Goal: Information Seeking & Learning: Find specific fact

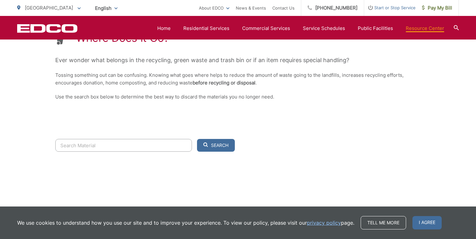
scroll to position [145, 0]
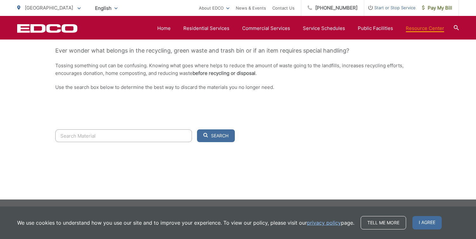
click at [63, 135] on input "Search" at bounding box center [123, 135] width 137 height 13
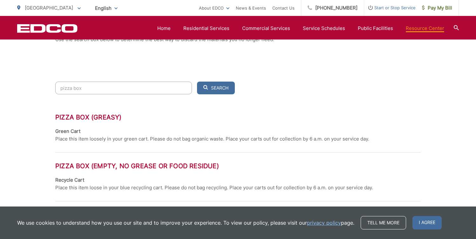
scroll to position [192, 0]
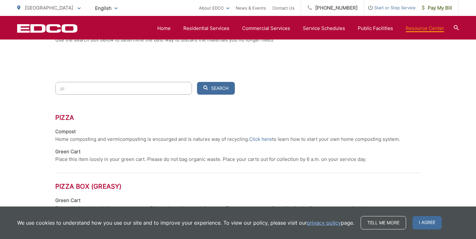
type input "p"
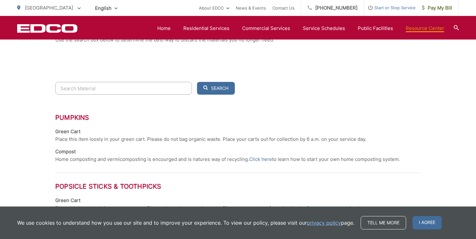
scroll to position [145, 0]
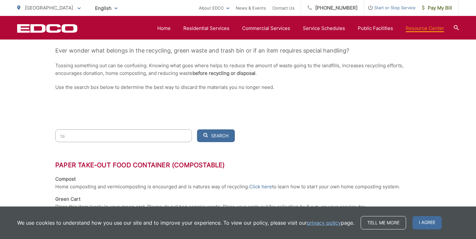
type input "t"
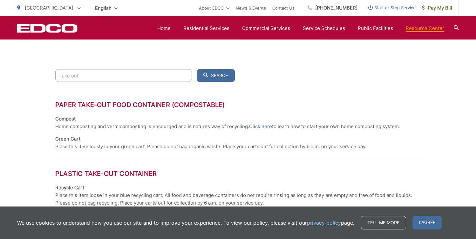
scroll to position [206, 0]
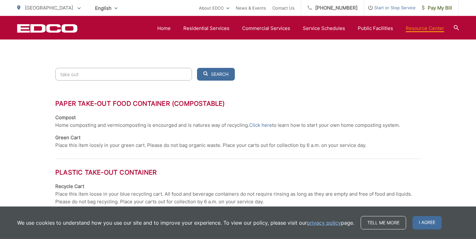
click at [80, 75] on input "take out" at bounding box center [123, 74] width 137 height 13
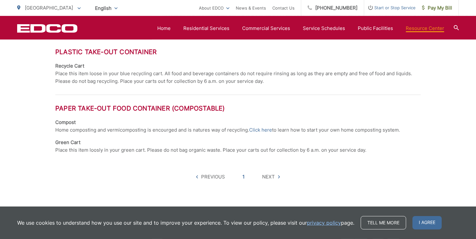
scroll to position [264, 0]
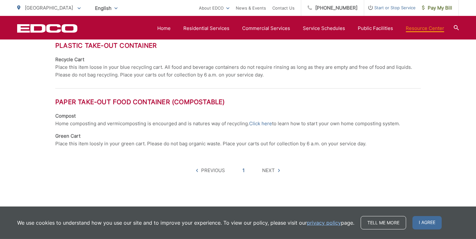
click at [269, 173] on span "Next" at bounding box center [268, 170] width 13 height 8
click at [280, 170] on icon at bounding box center [279, 170] width 2 height 3
click at [279, 170] on icon at bounding box center [279, 170] width 2 height 3
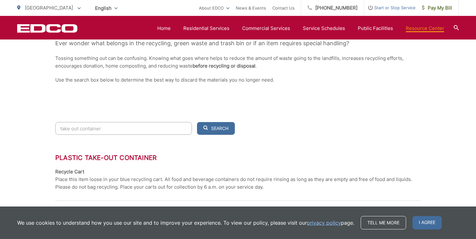
scroll to position [149, 0]
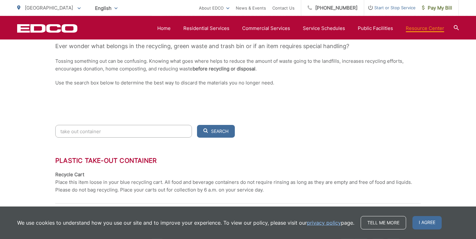
click at [60, 132] on input "take out container" at bounding box center [123, 131] width 137 height 13
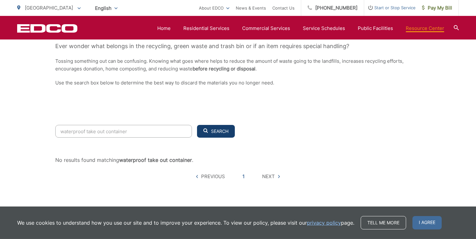
click at [218, 132] on span "Search" at bounding box center [219, 131] width 17 height 6
click at [74, 132] on input "waterproof take out container" at bounding box center [123, 131] width 137 height 13
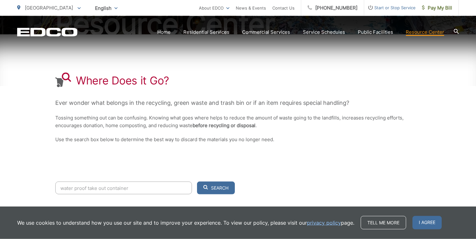
scroll to position [94, 0]
click at [131, 187] on input "water proof take out container" at bounding box center [123, 187] width 137 height 13
type input "w"
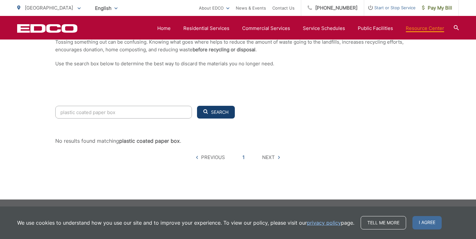
click at [213, 114] on span "Search" at bounding box center [219, 112] width 17 height 6
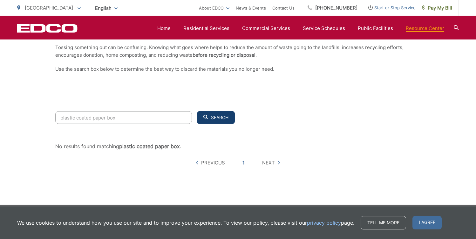
scroll to position [163, 0]
click at [117, 118] on input "plastic coated paper box" at bounding box center [123, 117] width 137 height 13
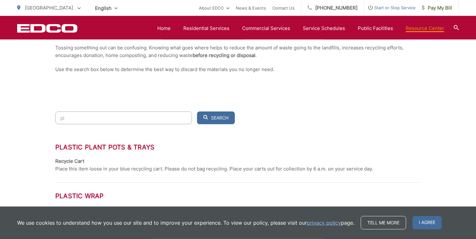
type input "p"
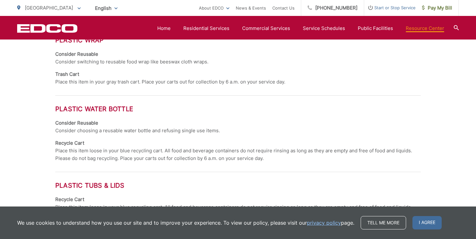
scroll to position [316, 0]
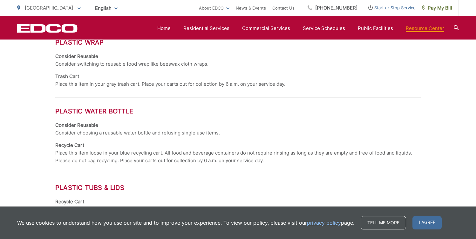
click at [323, 70] on div "Plastic Wrap Consider Reusable Consider switching to reusable food wrap like be…" at bounding box center [238, 62] width 366 height 49
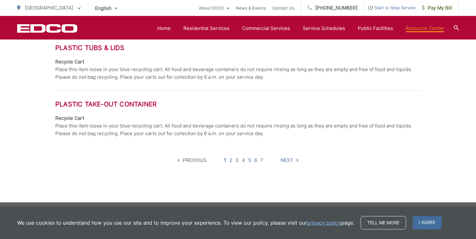
scroll to position [456, 0]
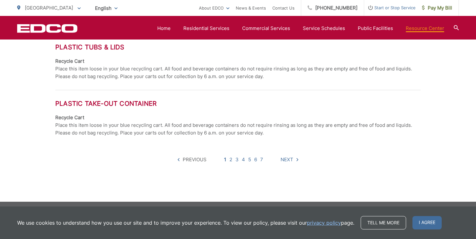
drag, startPoint x: 230, startPoint y: 113, endPoint x: 235, endPoint y: 110, distance: 5.3
click at [230, 113] on div "Plastic Take-out Container" at bounding box center [238, 107] width 366 height 14
drag, startPoint x: 263, startPoint y: 109, endPoint x: 268, endPoint y: 108, distance: 5.7
click at [267, 109] on div "Plastic Take-out Container" at bounding box center [238, 107] width 366 height 14
drag, startPoint x: 327, startPoint y: 110, endPoint x: 345, endPoint y: 108, distance: 18.3
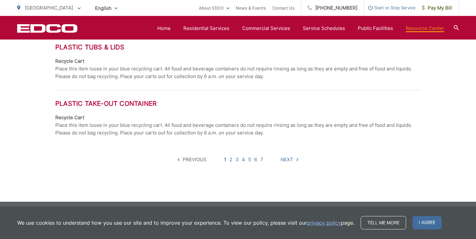
click at [334, 110] on div "Plastic Take-out Container" at bounding box center [238, 107] width 366 height 14
click at [337, 180] on div "plastic Search Plastic Plant Pots & Trays Recycle Cart Place this item loose in…" at bounding box center [238, 10] width 366 height 384
drag, startPoint x: 9, startPoint y: 115, endPoint x: 26, endPoint y: 114, distance: 16.6
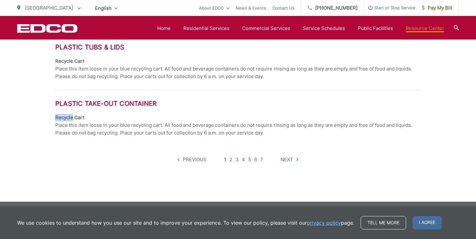
click at [232, 160] on link "2" at bounding box center [231, 160] width 3 height 8
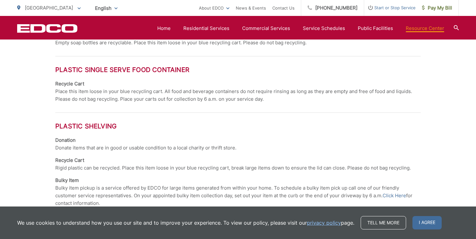
scroll to position [415, 0]
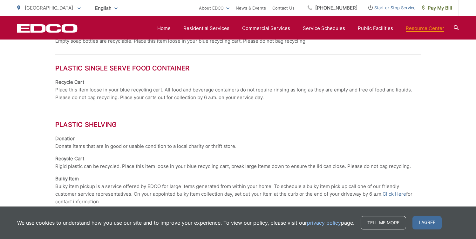
drag, startPoint x: 294, startPoint y: 143, endPoint x: 245, endPoint y: 143, distance: 48.7
click at [245, 143] on li "Donation Donate items that are in good or usable condition to a local charity o…" at bounding box center [238, 142] width 366 height 15
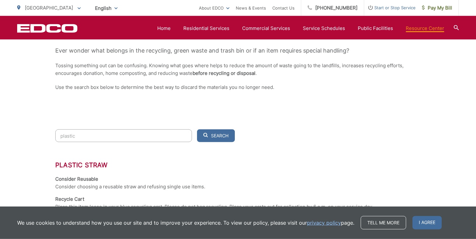
scroll to position [144, 0]
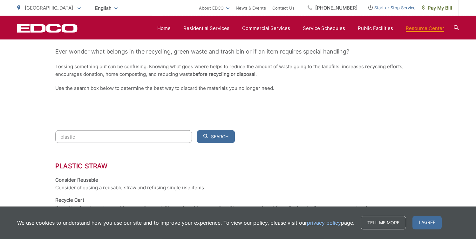
click at [76, 137] on input "plastic" at bounding box center [123, 136] width 137 height 13
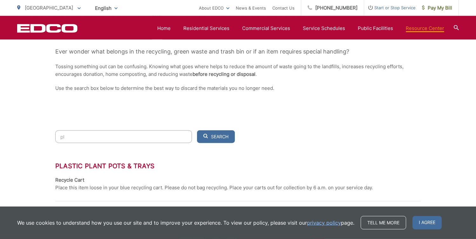
type input "p"
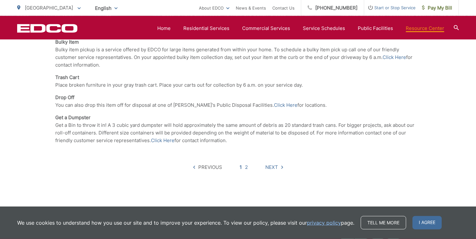
scroll to position [665, 0]
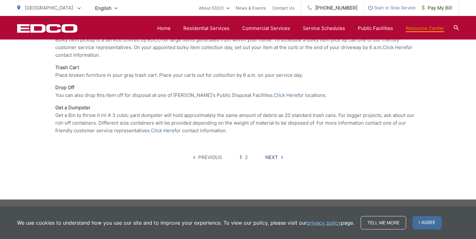
click at [270, 157] on span "Next" at bounding box center [272, 157] width 13 height 8
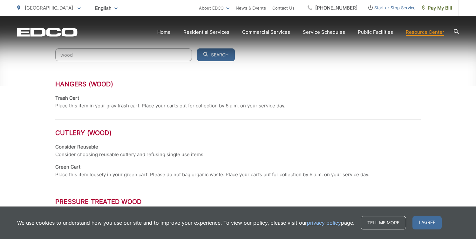
scroll to position [227, 0]
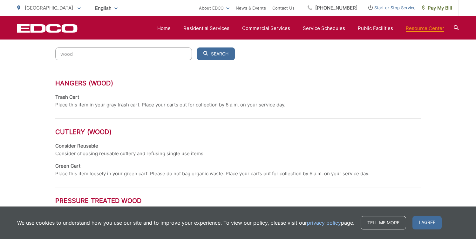
click at [60, 54] on input "wood" at bounding box center [123, 53] width 137 height 13
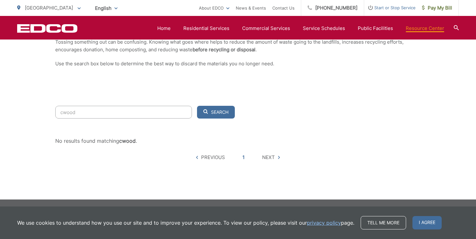
scroll to position [169, 0]
click at [96, 111] on input "composit wood" at bounding box center [123, 112] width 137 height 13
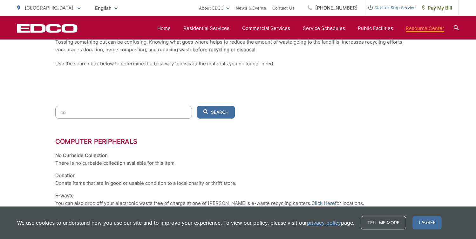
type input "c"
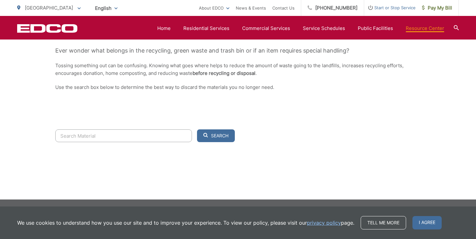
scroll to position [145, 0]
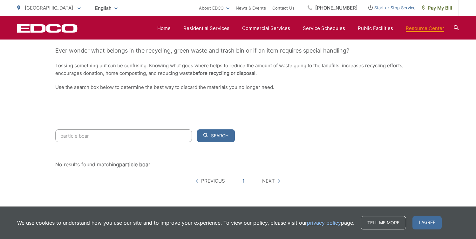
type input "particle board"
